Goal: Task Accomplishment & Management: Complete application form

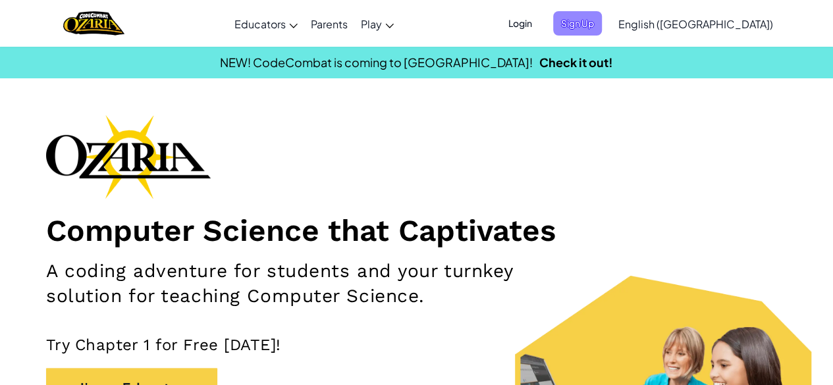
click at [602, 19] on span "Sign Up" at bounding box center [577, 23] width 49 height 24
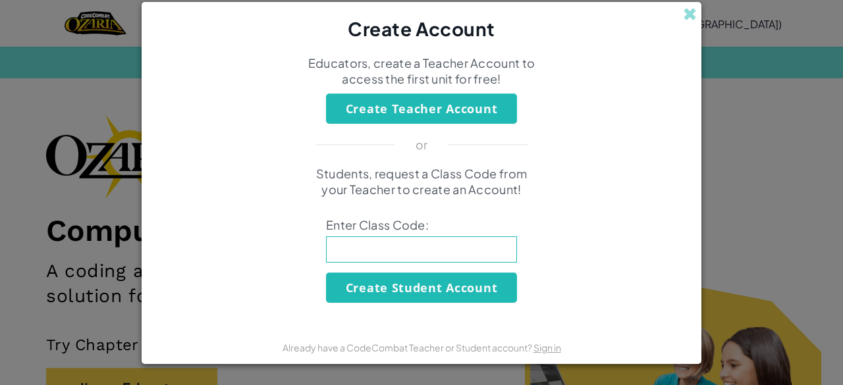
click at [421, 254] on input at bounding box center [421, 249] width 191 height 26
type input "SOFTCOINSPELL"
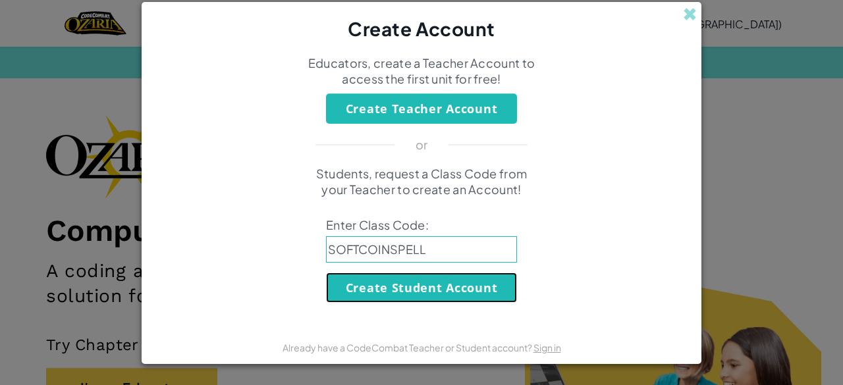
click at [441, 288] on button "Create Student Account" at bounding box center [421, 288] width 191 height 30
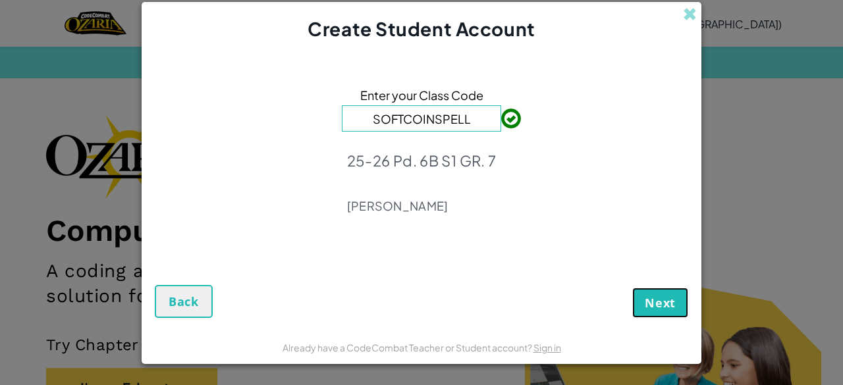
click at [661, 298] on span "Next" at bounding box center [660, 303] width 31 height 16
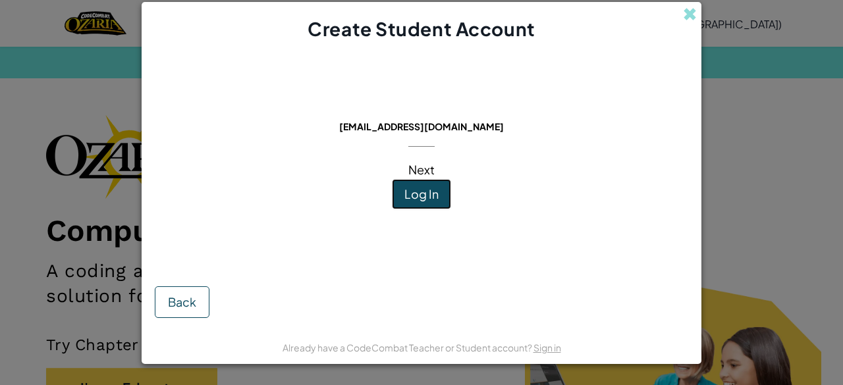
click at [437, 198] on span "Log In" at bounding box center [421, 193] width 34 height 15
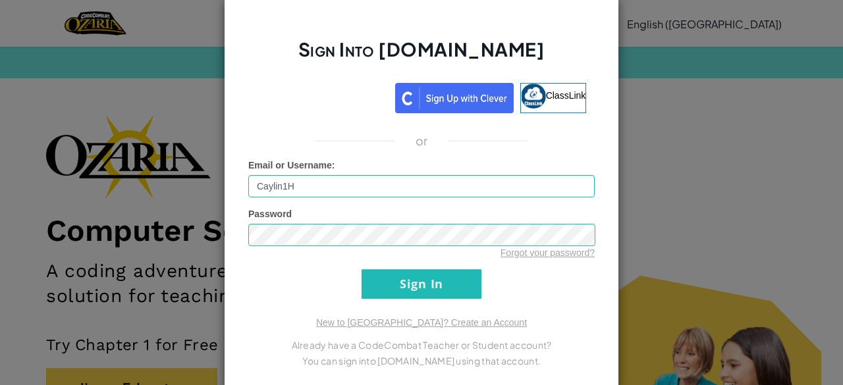
click at [634, 120] on div "Sign Into [DOMAIN_NAME] ClassLink or Unknown Error Email or Username : Caylin1H…" at bounding box center [421, 192] width 843 height 385
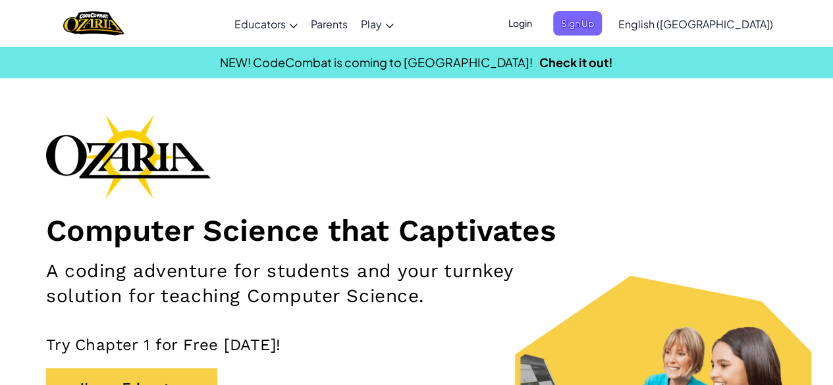
click at [576, 23] on ul "Login Sign Up" at bounding box center [551, 23] width 115 height 24
click at [540, 22] on span "Login" at bounding box center [521, 23] width 40 height 24
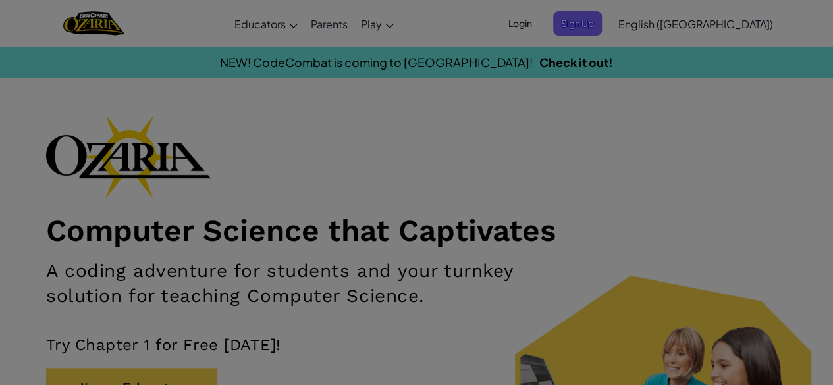
type input "Caylin1H"
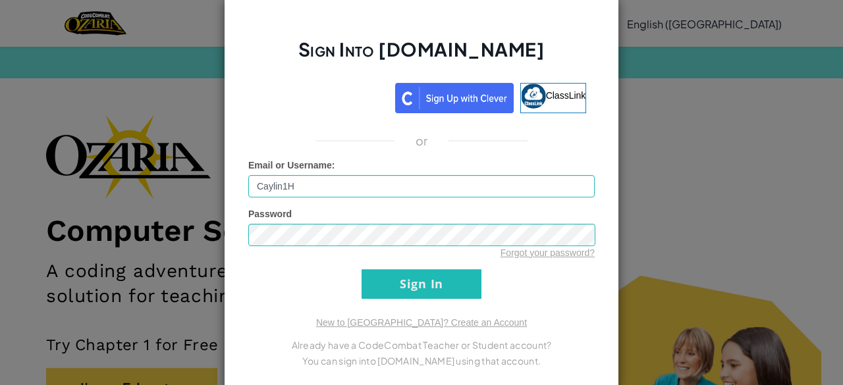
drag, startPoint x: 628, startPoint y: 197, endPoint x: 601, endPoint y: 153, distance: 51.5
click at [601, 153] on div "Sign Into [DOMAIN_NAME] ClassLink or Unknown Error Email or Username : Caylin1H…" at bounding box center [421, 192] width 843 height 385
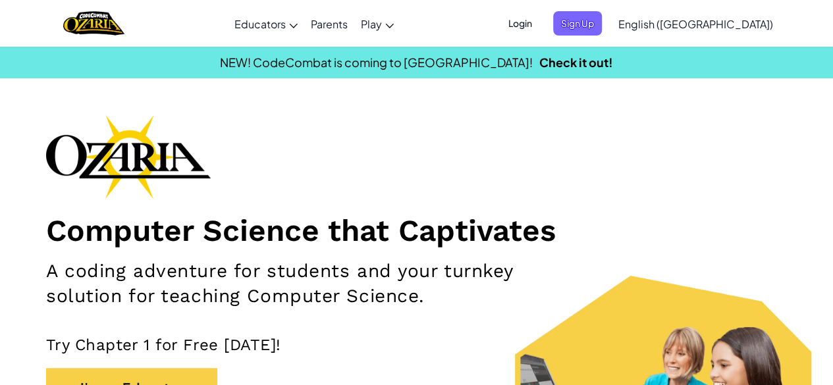
click at [601, 153] on div "Computer Science that Captivates A coding adventure for students and your turnk…" at bounding box center [416, 294] width 741 height 359
click at [540, 32] on span "Login" at bounding box center [521, 23] width 40 height 24
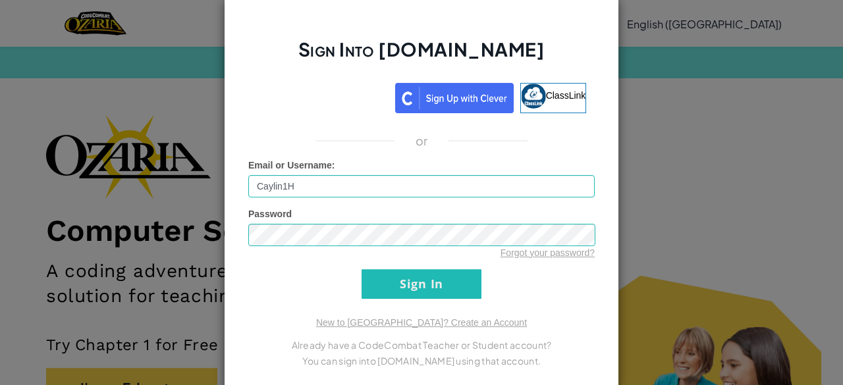
click at [766, 173] on div "Sign Into [DOMAIN_NAME] ClassLink or Unknown Error Email or Username : Caylin1H…" at bounding box center [421, 192] width 843 height 385
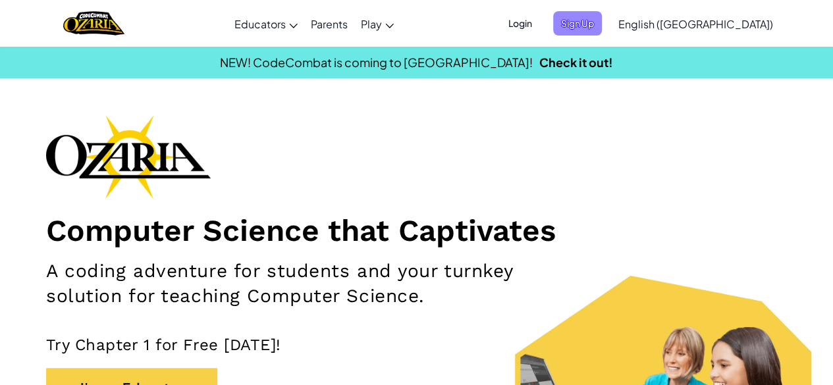
click at [602, 26] on span "Sign Up" at bounding box center [577, 23] width 49 height 24
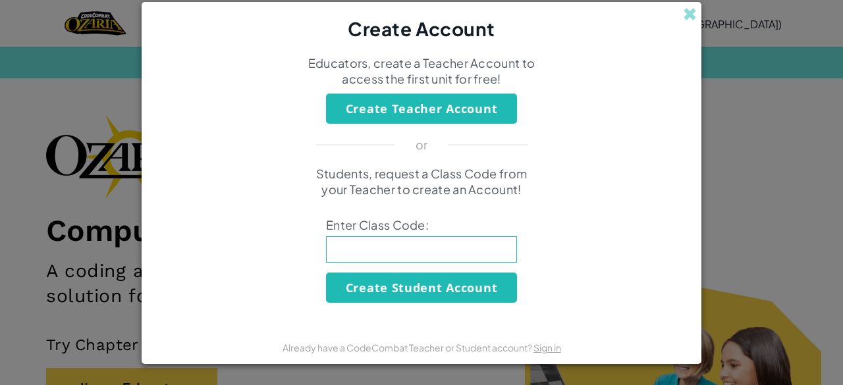
click at [418, 252] on input at bounding box center [421, 249] width 191 height 26
type input "SOFTCOINSPELL"
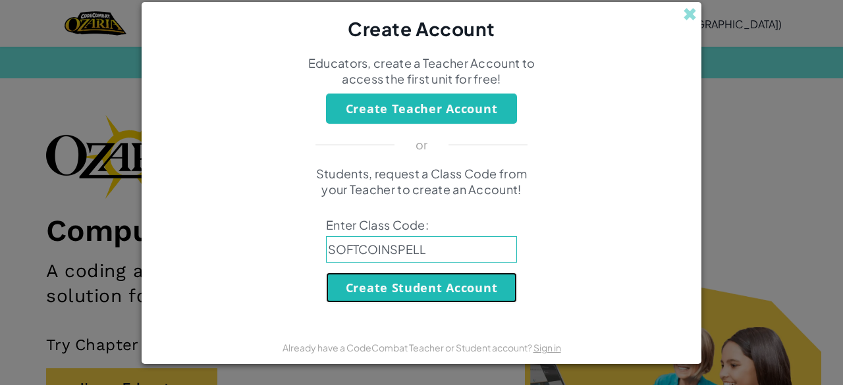
click at [433, 282] on button "Create Student Account" at bounding box center [421, 288] width 191 height 30
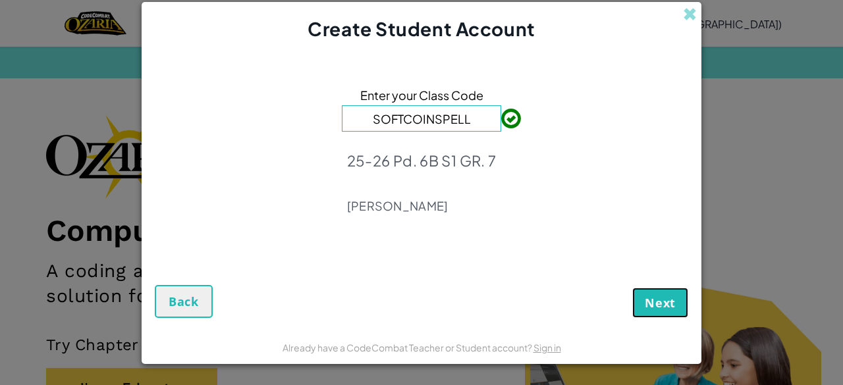
click at [669, 302] on span "Next" at bounding box center [660, 303] width 31 height 16
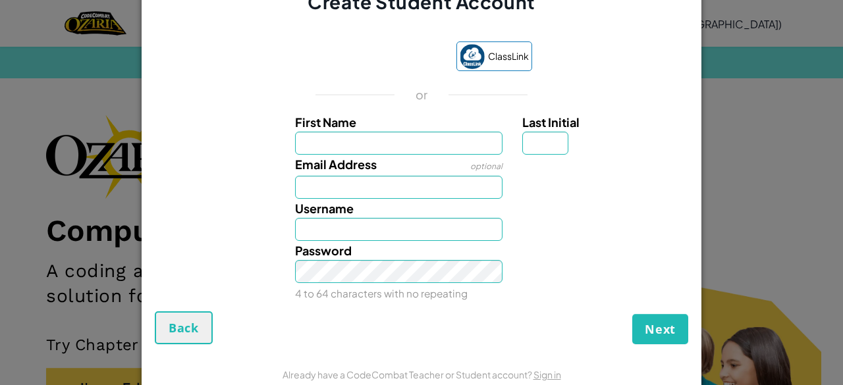
click at [613, 253] on div "Password 4 to 64 characters with no repeating" at bounding box center [421, 272] width 547 height 62
click at [431, 140] on input "First Name" at bounding box center [399, 143] width 208 height 23
type input "Caylin1"
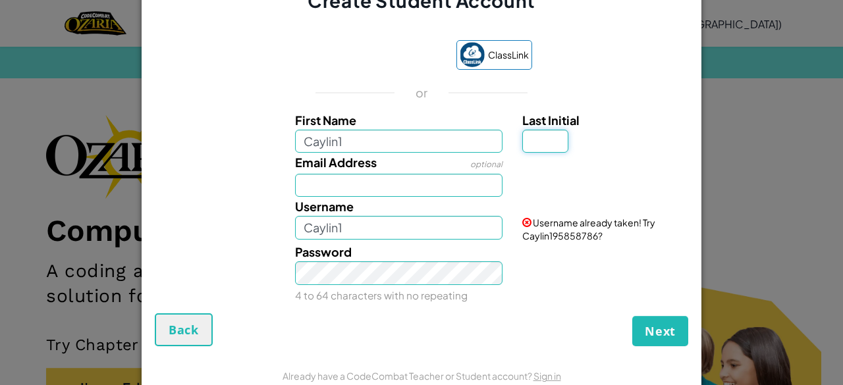
click at [539, 143] on input "Last Initial" at bounding box center [545, 141] width 46 height 23
type input "h"
type input "Caylin1H"
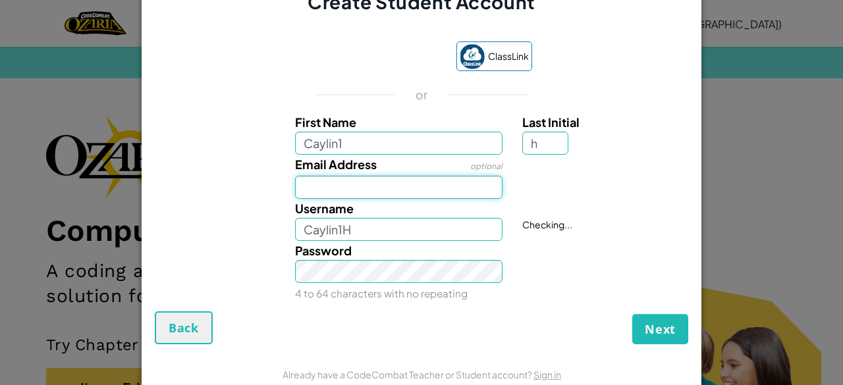
click at [441, 184] on input "Email Address" at bounding box center [399, 187] width 208 height 23
type input "[EMAIL_ADDRESS][DOMAIN_NAME]"
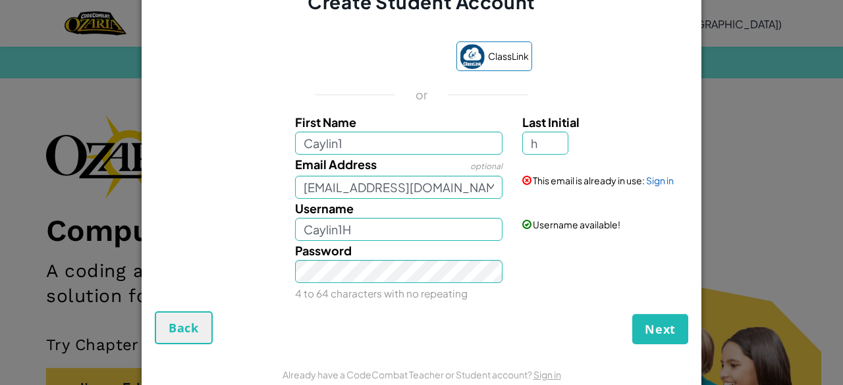
click at [410, 317] on div "Next Back" at bounding box center [422, 328] width 534 height 33
drag, startPoint x: 649, startPoint y: 334, endPoint x: 656, endPoint y: 331, distance: 7.4
drag, startPoint x: 656, startPoint y: 331, endPoint x: 674, endPoint y: 341, distance: 20.7
click at [674, 341] on button "Next" at bounding box center [660, 329] width 56 height 30
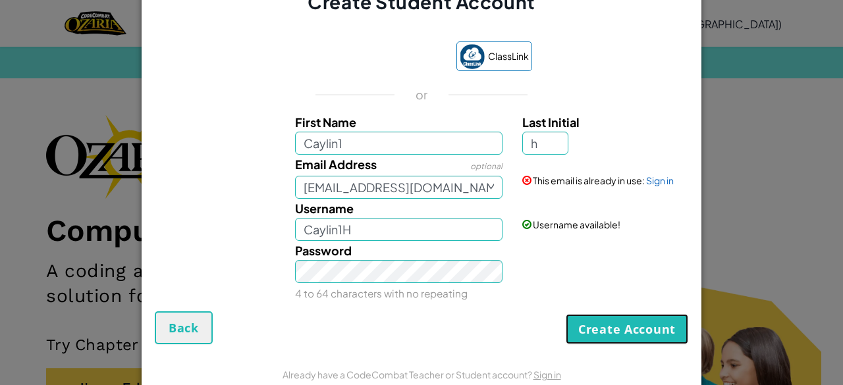
click at [666, 335] on button "Create Account" at bounding box center [627, 329] width 123 height 30
click at [673, 341] on button "Create Account" at bounding box center [627, 329] width 123 height 30
click at [655, 333] on button "Create Account" at bounding box center [627, 329] width 123 height 30
click at [657, 337] on button "Create Account" at bounding box center [627, 329] width 123 height 30
